Goal: Task Accomplishment & Management: Use online tool/utility

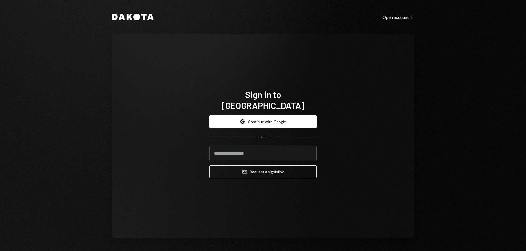
type input "**********"
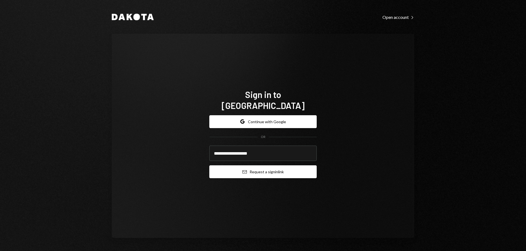
click at [295, 166] on button "Email Request a sign in link" at bounding box center [262, 172] width 107 height 13
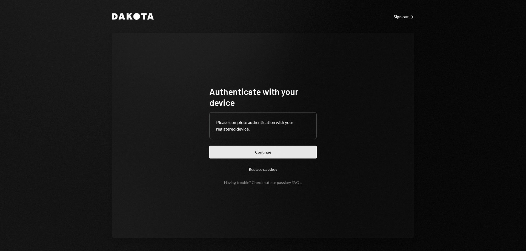
click at [306, 147] on button "Continue" at bounding box center [262, 152] width 107 height 13
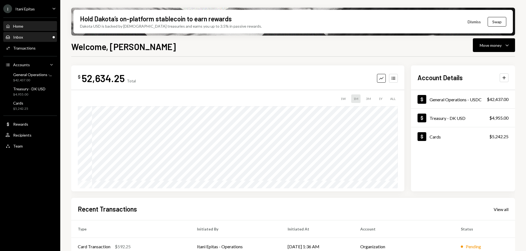
click at [26, 37] on div "Inbox Inbox" at bounding box center [29, 37] width 49 height 5
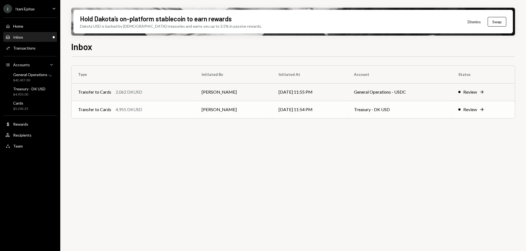
click at [470, 104] on td "Review Right Arrow" at bounding box center [483, 110] width 63 height 18
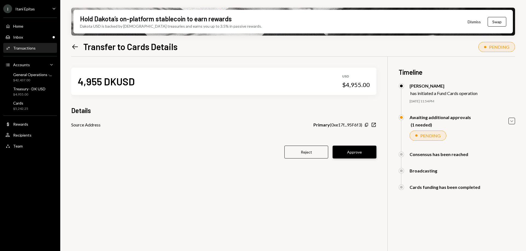
click at [366, 149] on button "Approve" at bounding box center [355, 152] width 44 height 13
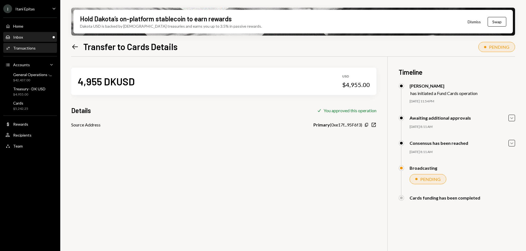
click at [38, 35] on div "Inbox Inbox" at bounding box center [29, 37] width 49 height 5
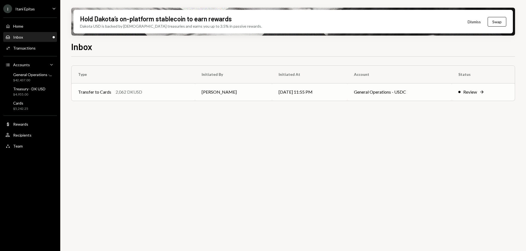
click at [353, 92] on td "General Operations - USDC" at bounding box center [400, 92] width 104 height 18
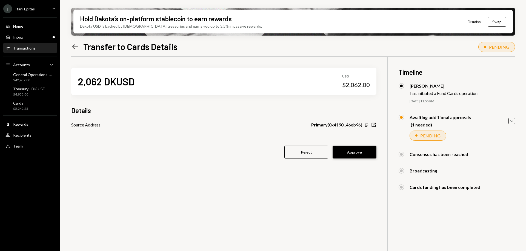
click at [366, 151] on button "Approve" at bounding box center [355, 152] width 44 height 13
